Goal: Find specific page/section: Find specific page/section

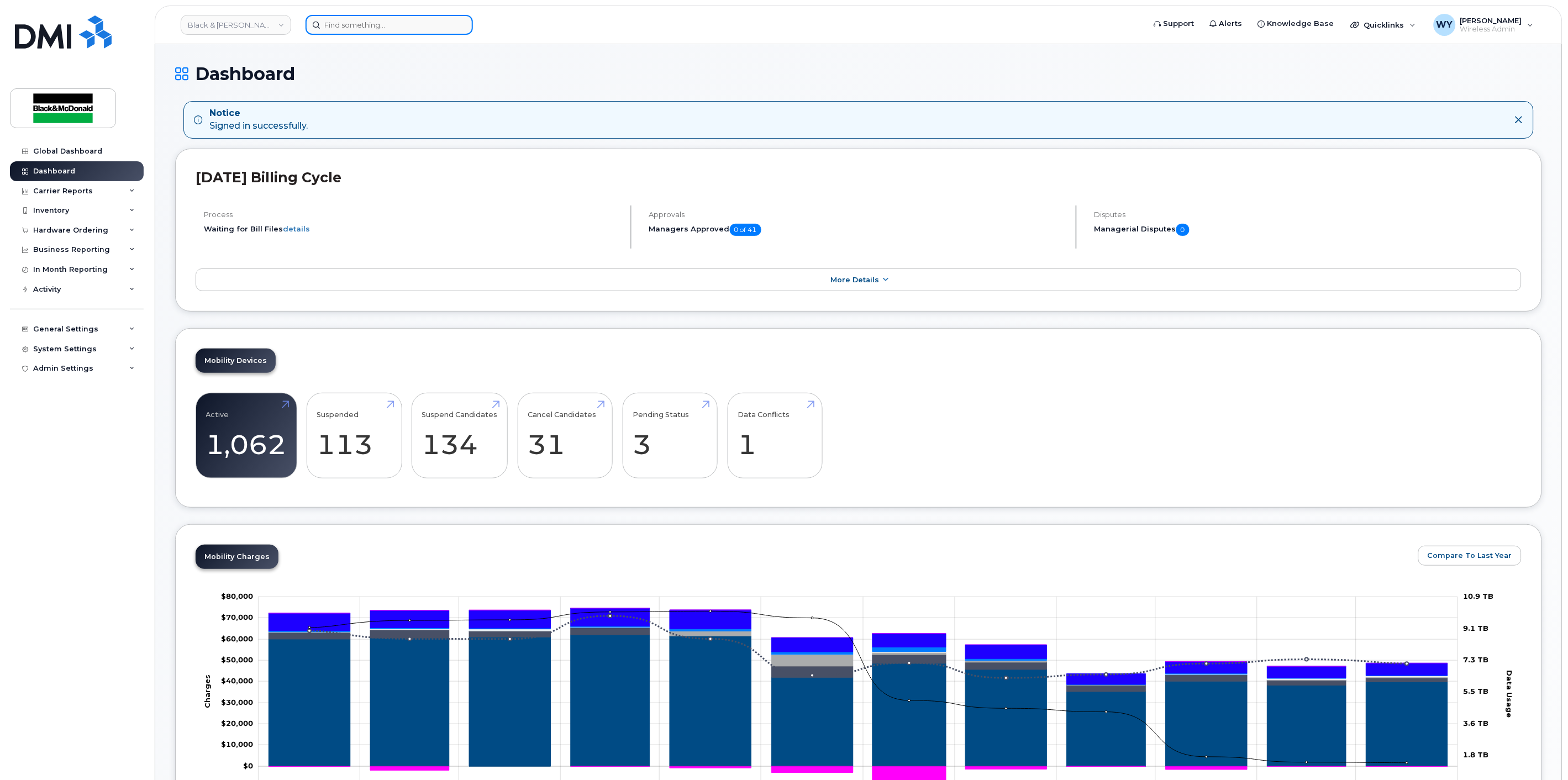
click at [350, 24] on input at bounding box center [389, 25] width 167 height 20
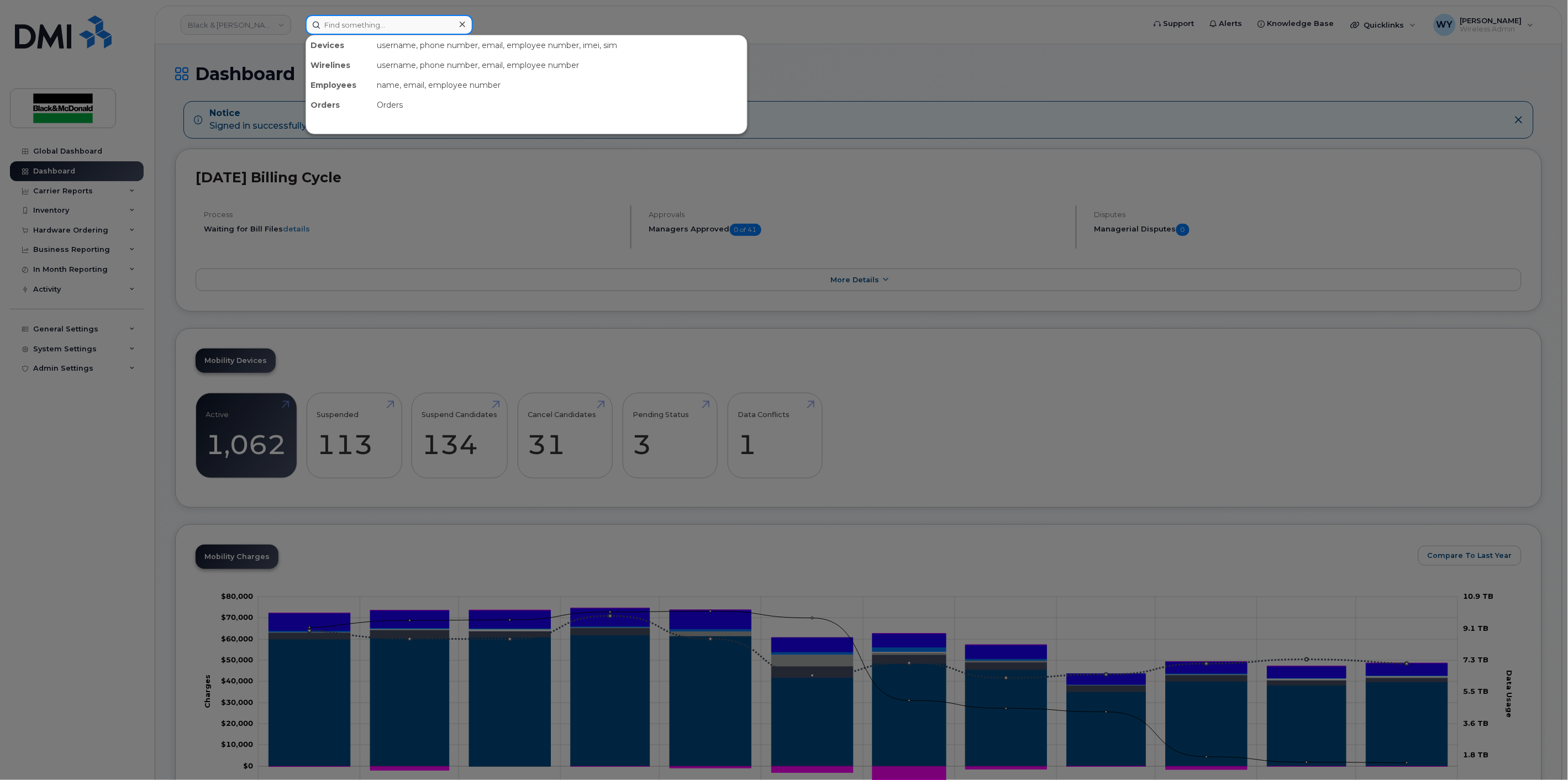
paste input "Colalillo"
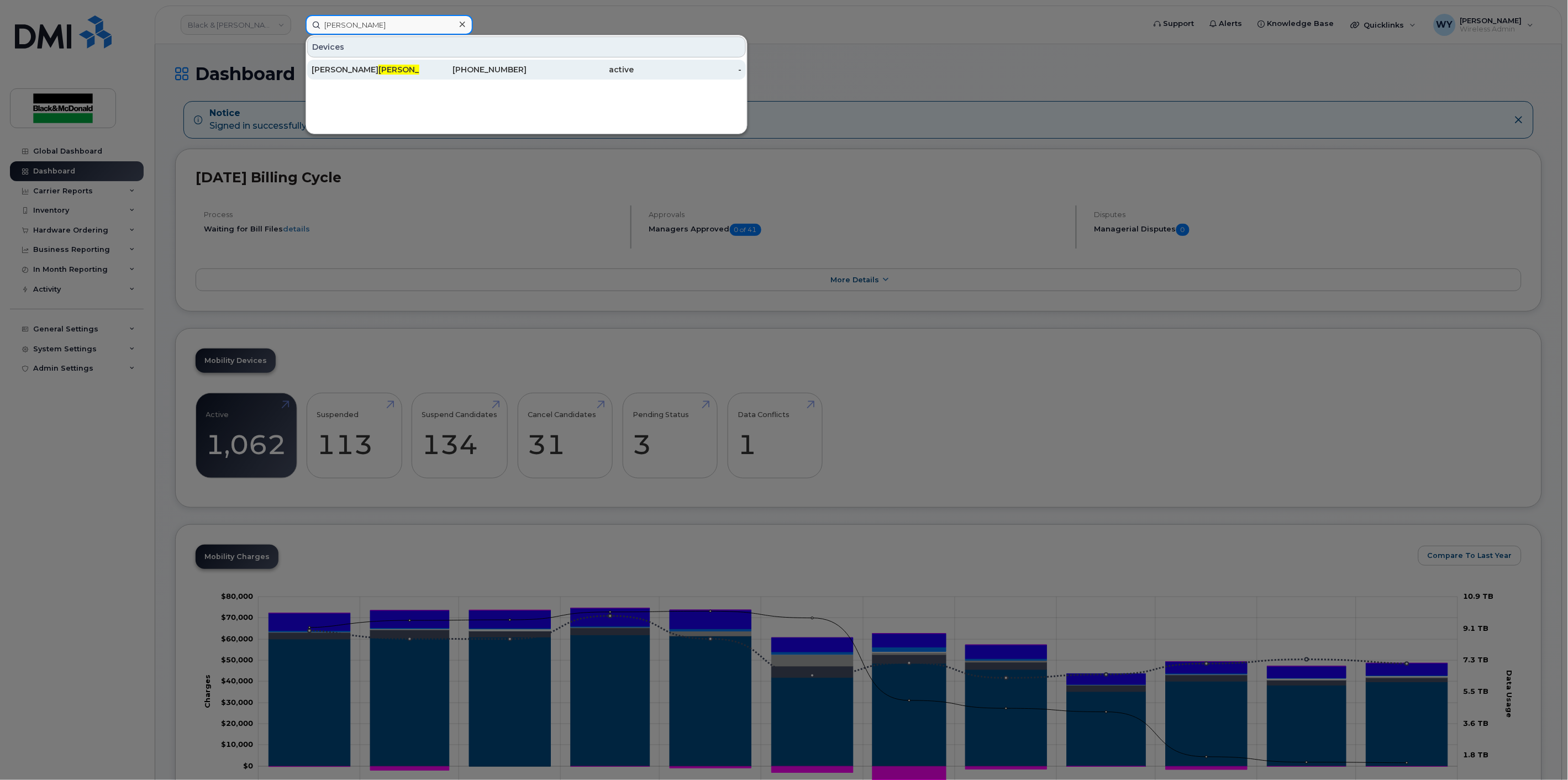
type input "Colalillo"
click at [368, 69] on div "Mike Colalillo" at bounding box center [365, 69] width 108 height 11
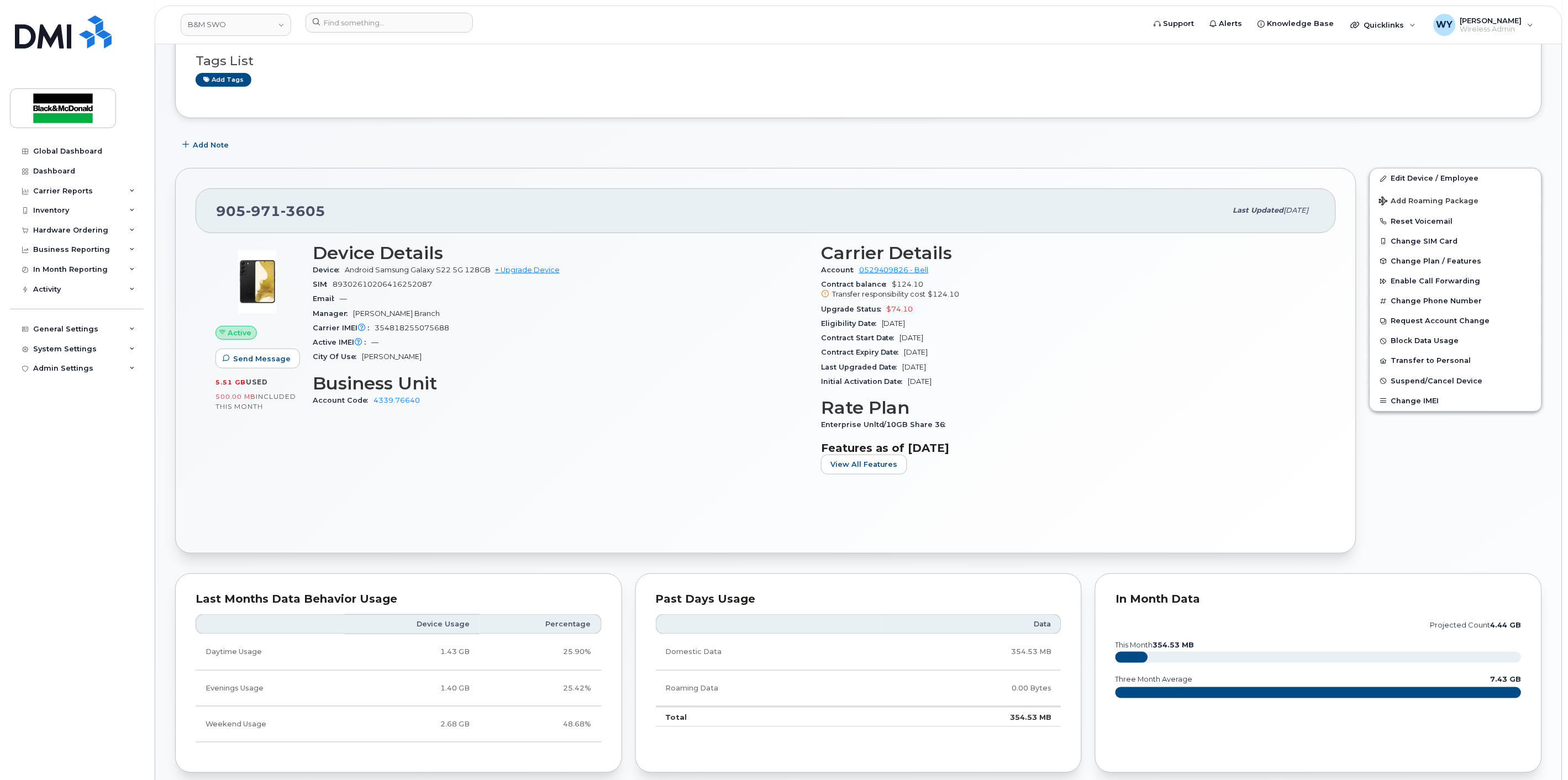
scroll to position [92, 0]
